Goal: Task Accomplishment & Management: Manage account settings

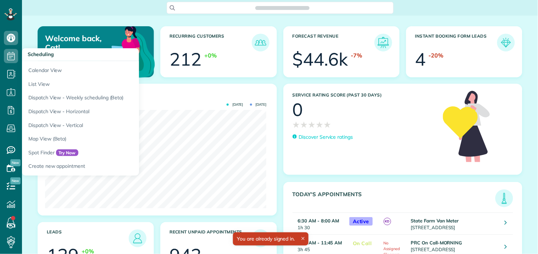
scroll to position [98, 221]
drag, startPoint x: 13, startPoint y: 54, endPoint x: 134, endPoint y: 47, distance: 120.4
click at [13, 54] on icon at bounding box center [11, 56] width 14 height 14
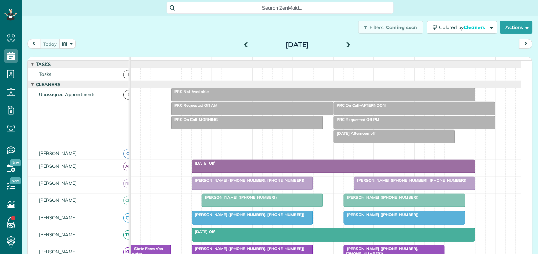
scroll to position [3, 3]
click at [69, 44] on button "button" at bounding box center [67, 44] width 16 height 10
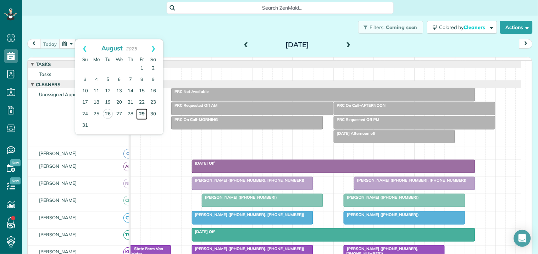
click at [140, 112] on link "29" at bounding box center [141, 114] width 11 height 11
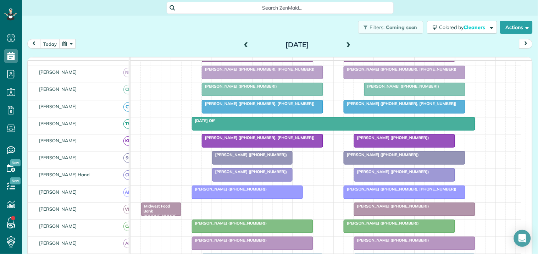
scroll to position [118, 0]
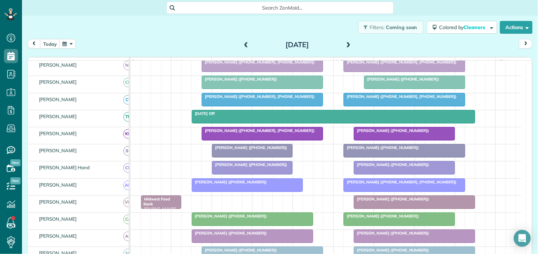
click at [398, 150] on span "Dori Phillips (+14048893000)" at bounding box center [381, 147] width 76 height 5
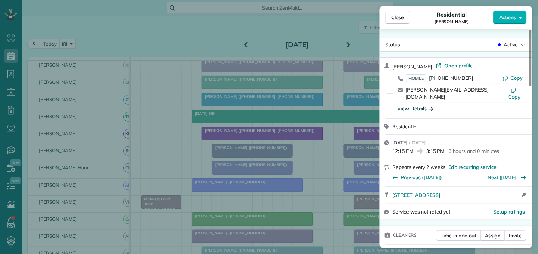
click at [416, 105] on div "View Details" at bounding box center [416, 108] width 36 height 7
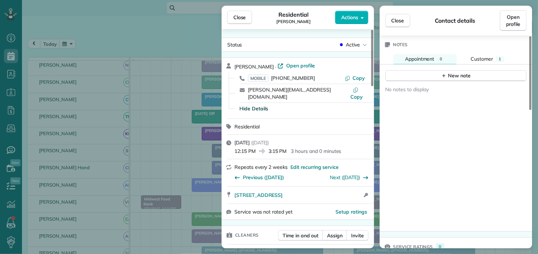
scroll to position [357, 0]
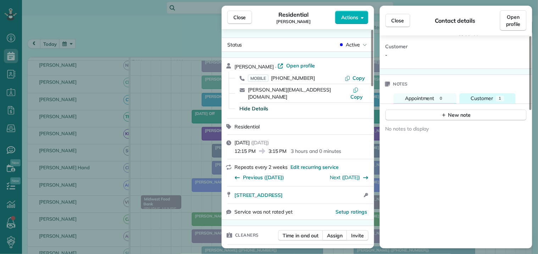
click at [485, 95] on span "Customer" at bounding box center [482, 98] width 22 height 6
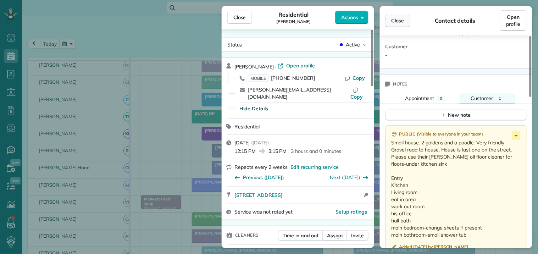
click at [395, 20] on span "Close" at bounding box center [398, 20] width 13 height 7
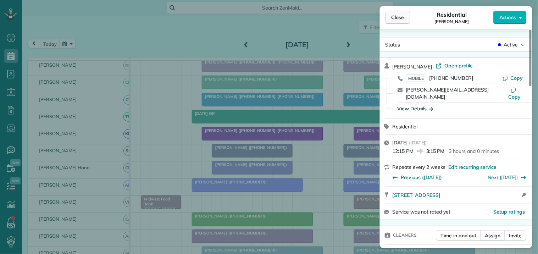
click at [397, 21] on button "Close" at bounding box center [398, 17] width 25 height 13
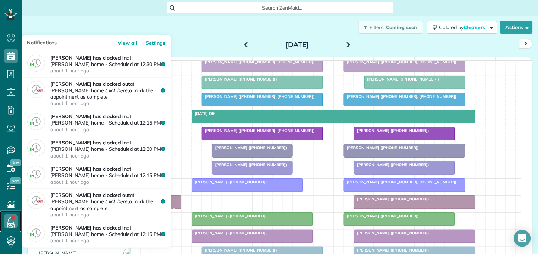
click at [13, 217] on link at bounding box center [10, 221] width 21 height 21
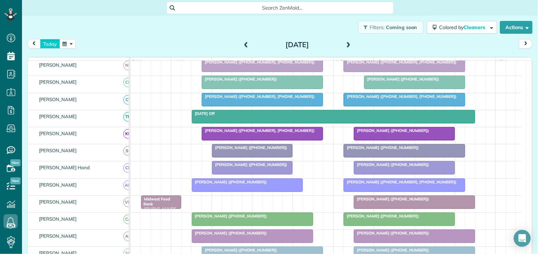
click at [47, 45] on button "today" at bounding box center [50, 44] width 20 height 10
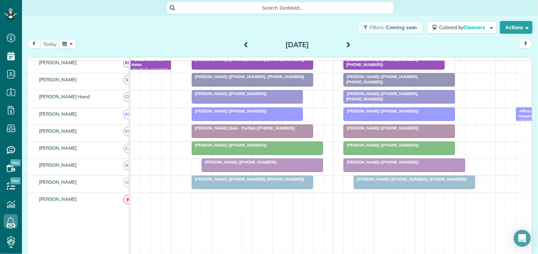
scroll to position [245, 0]
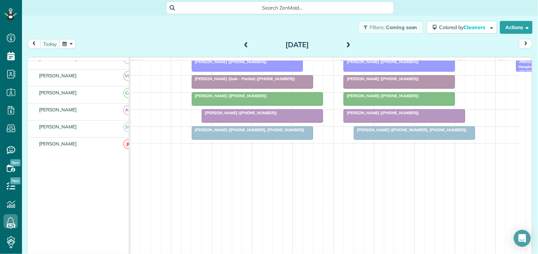
click at [414, 132] on span "Janet Bartlett (+17707310959, +13608080638)" at bounding box center [410, 129] width 113 height 5
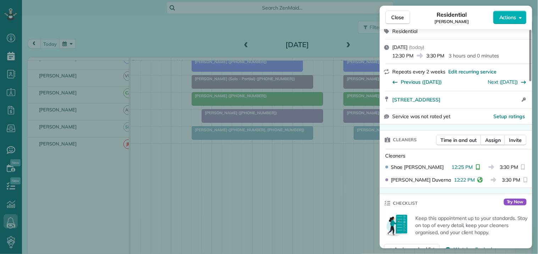
scroll to position [157, 0]
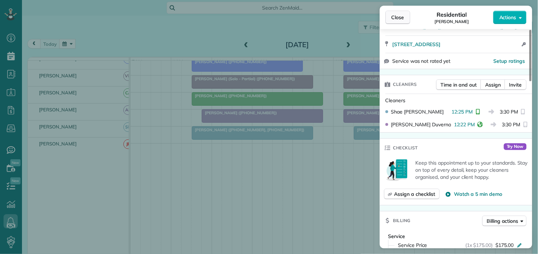
click at [398, 17] on span "Close" at bounding box center [398, 17] width 13 height 7
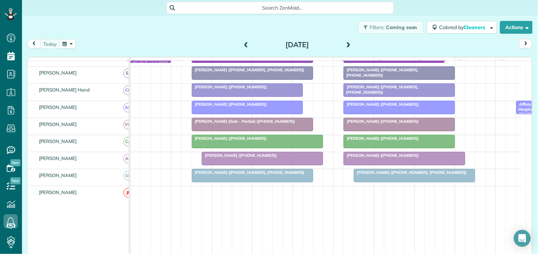
scroll to position [127, 0]
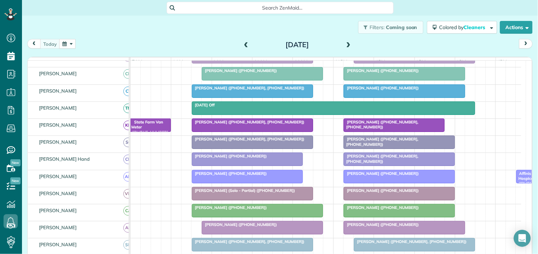
click at [390, 149] on div at bounding box center [399, 142] width 111 height 13
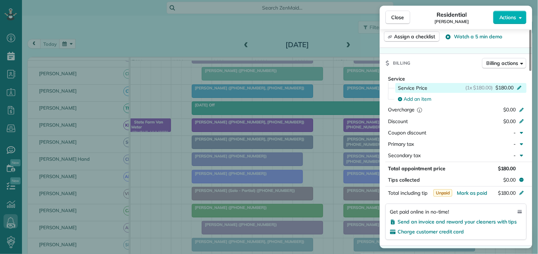
scroll to position [235, 0]
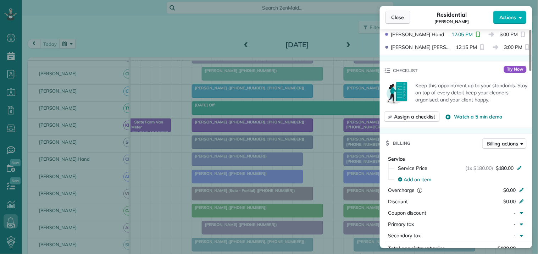
click at [395, 16] on span "Close" at bounding box center [398, 17] width 13 height 7
